Goal: Transaction & Acquisition: Purchase product/service

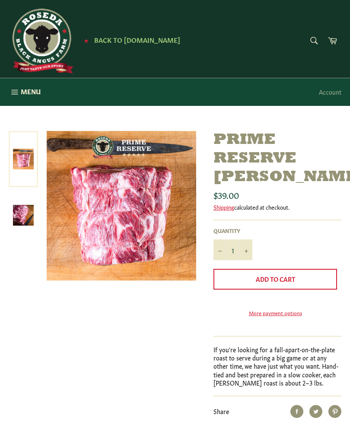
click at [21, 94] on span "Menu" at bounding box center [31, 91] width 20 height 9
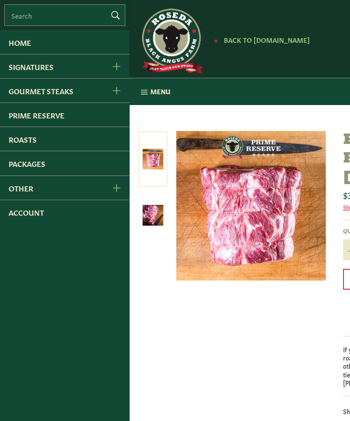
click at [22, 141] on link "Roasts" at bounding box center [65, 139] width 130 height 24
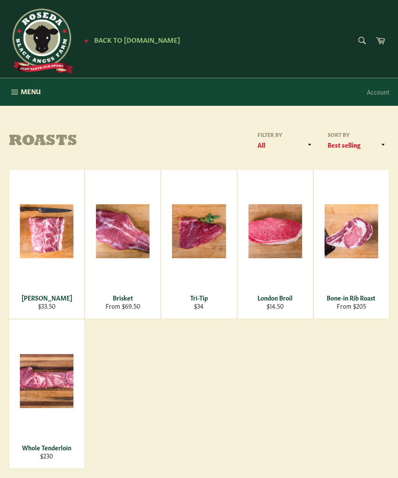
click at [3, 195] on div "Roasts Filter by All Roasts Specialty Steaks Sort by Featured Best selling Alph…" at bounding box center [199, 300] width 398 height 338
click at [40, 235] on span "View" at bounding box center [46, 246] width 55 height 22
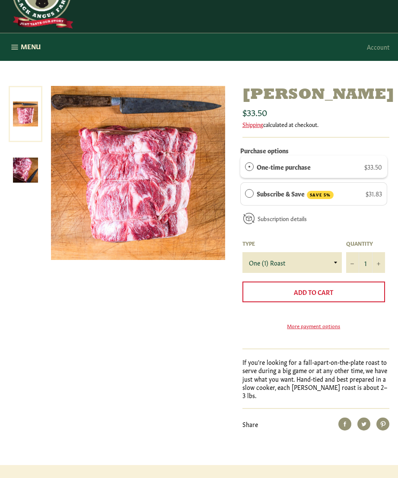
scroll to position [57, 0]
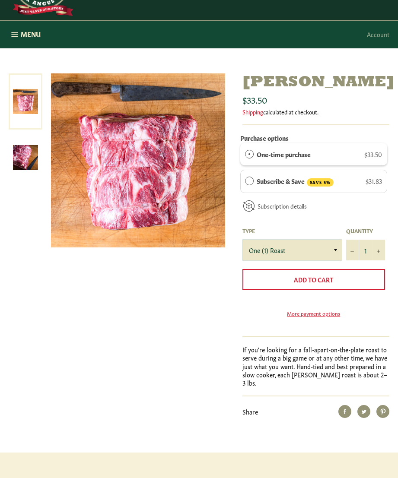
click at [314, 254] on select "One (1) Roast" at bounding box center [291, 250] width 99 height 21
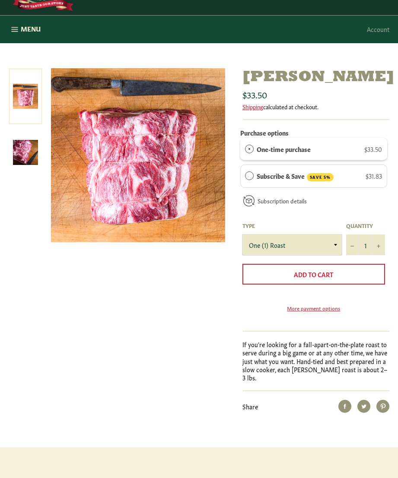
scroll to position [63, 0]
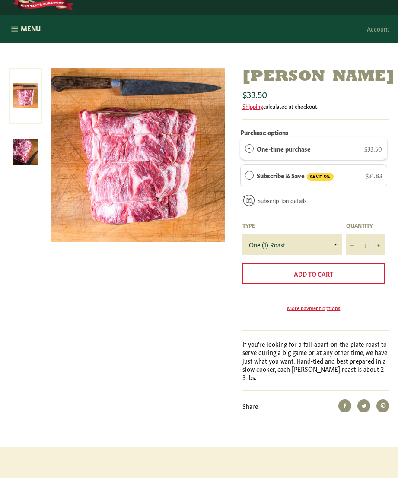
click at [18, 28] on icon "button" at bounding box center [14, 28] width 6 height 5
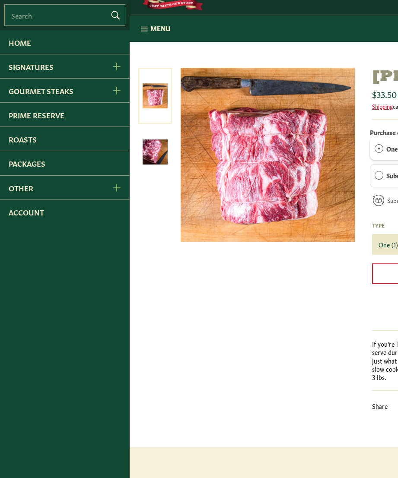
click at [28, 165] on link "Packages" at bounding box center [65, 163] width 130 height 24
